Goal: Information Seeking & Learning: Compare options

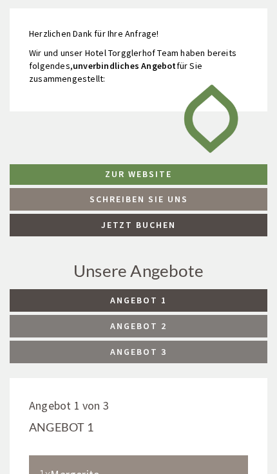
scroll to position [252, 0]
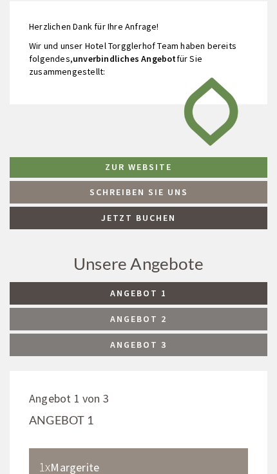
click at [174, 312] on link "Angebot 2" at bounding box center [139, 319] width 258 height 23
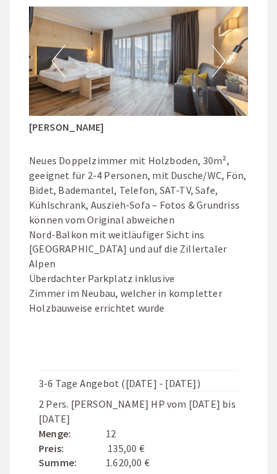
scroll to position [793, 0]
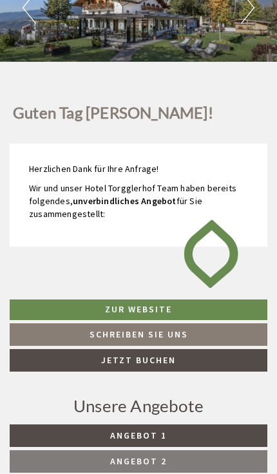
scroll to position [178, 0]
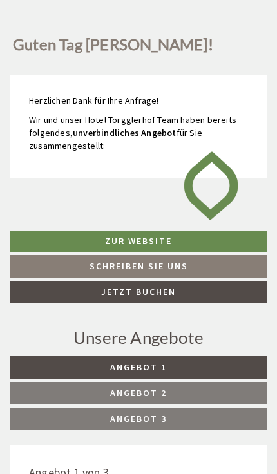
click at [175, 412] on link "Angebot 3" at bounding box center [139, 419] width 258 height 23
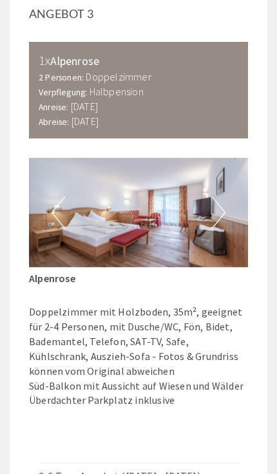
scroll to position [649, 0]
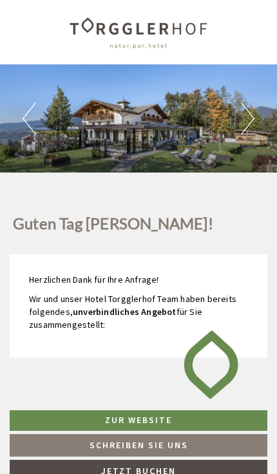
click at [149, 417] on link "Zur Website" at bounding box center [139, 420] width 258 height 21
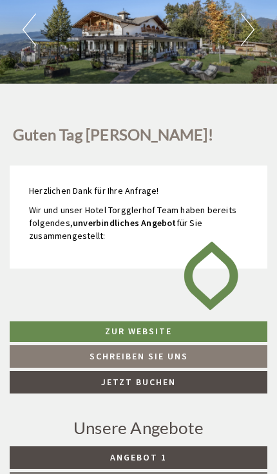
scroll to position [532, 0]
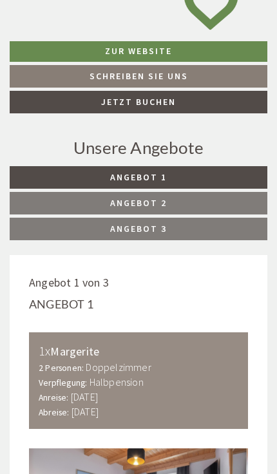
click at [155, 183] on span "Angebot 1" at bounding box center [138, 177] width 57 height 12
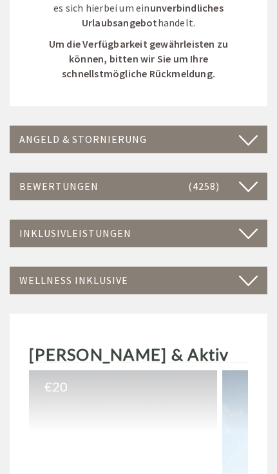
scroll to position [1814, 0]
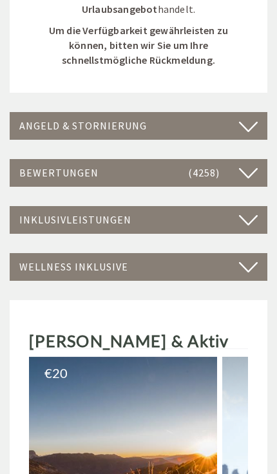
click at [252, 209] on icon at bounding box center [248, 220] width 19 height 22
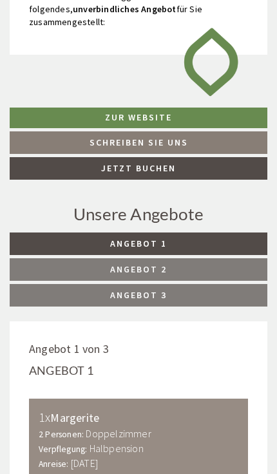
scroll to position [303, 0]
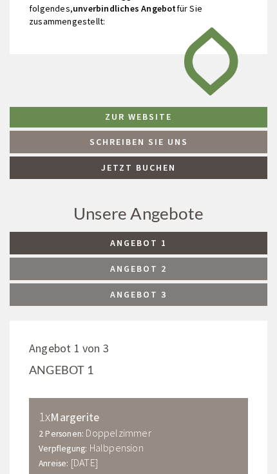
click at [165, 270] on span "Angebot 2" at bounding box center [138, 269] width 57 height 12
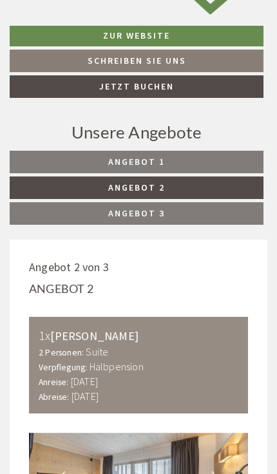
scroll to position [368, 0]
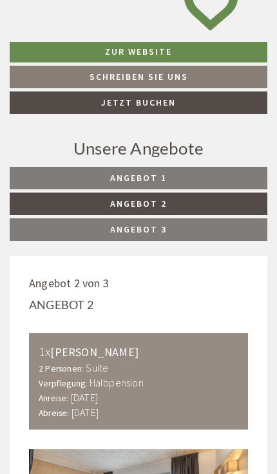
click at [189, 173] on link "Angebot 1" at bounding box center [139, 178] width 258 height 23
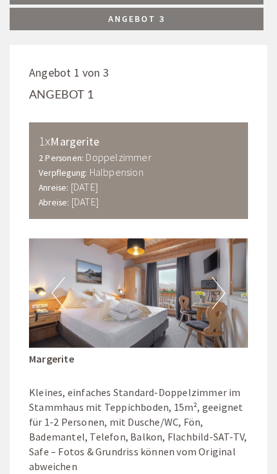
scroll to position [579, 0]
